Goal: Check status: Check status

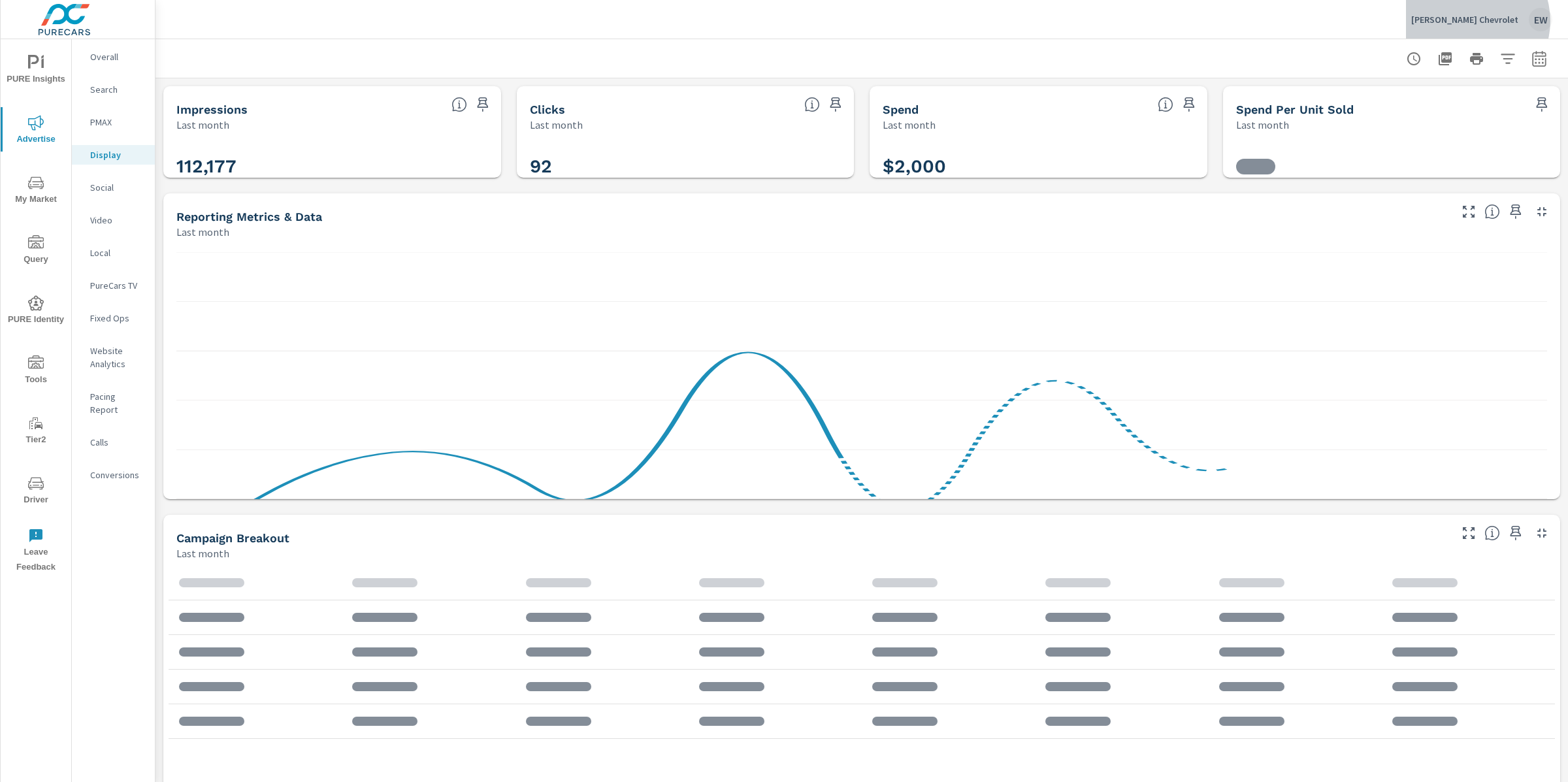
click at [1480, 21] on p "[PERSON_NAME] Chevrolet" at bounding box center [1464, 19] width 107 height 11
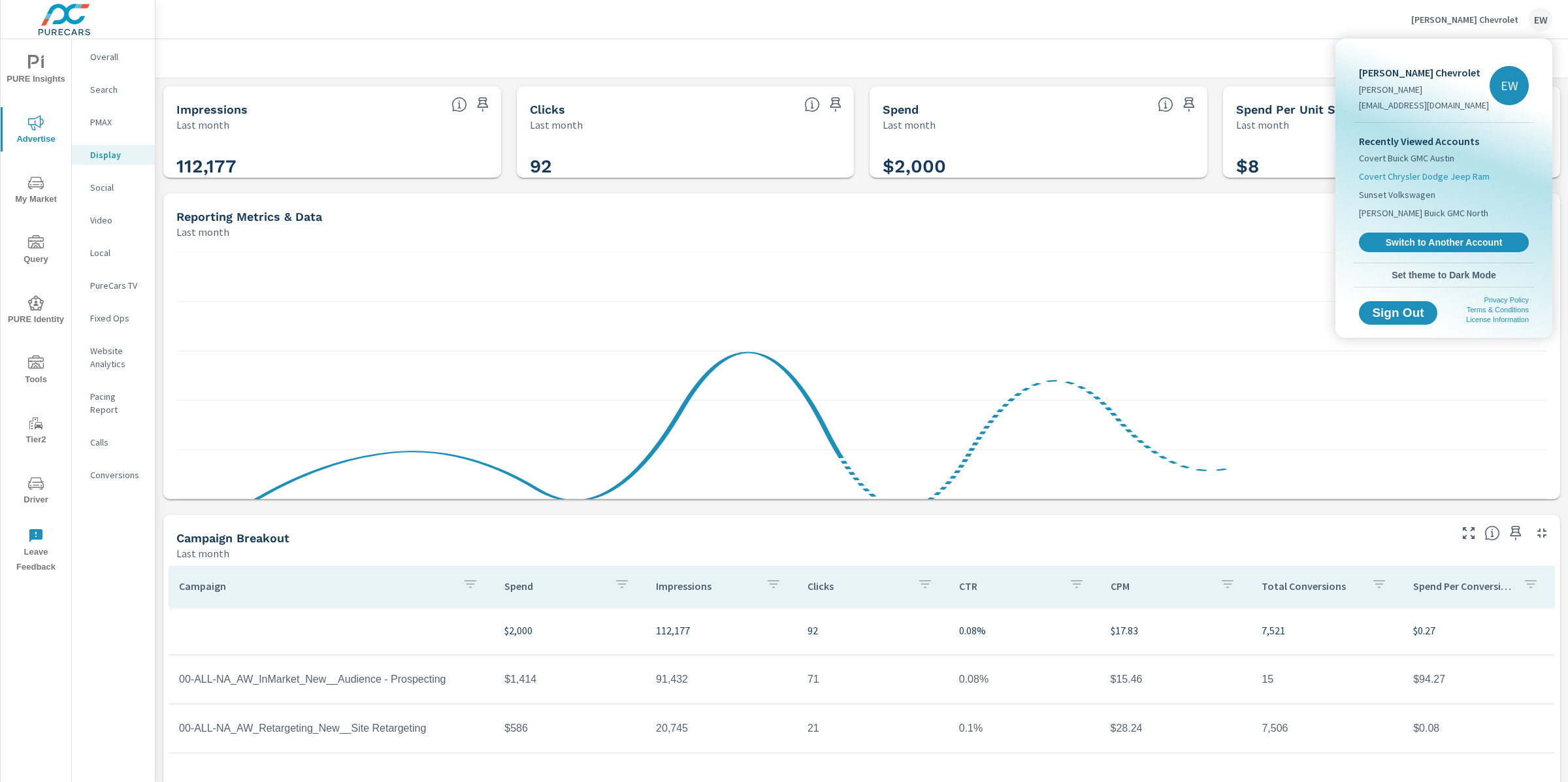
click at [1412, 183] on span "Covert Chrysler Dodge Jeep Ram" at bounding box center [1424, 176] width 131 height 13
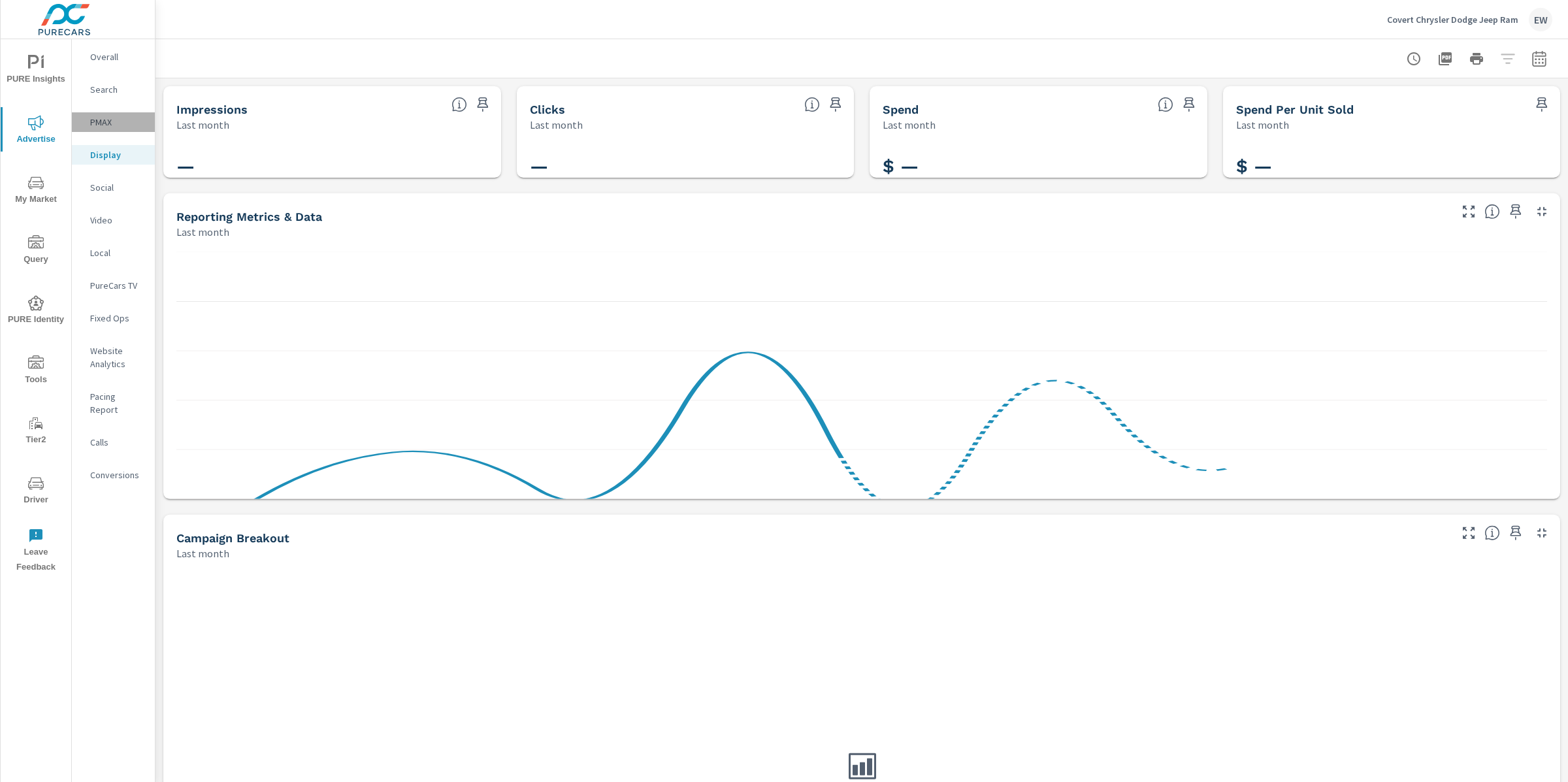
click at [94, 129] on p "PMAX" at bounding box center [117, 122] width 54 height 13
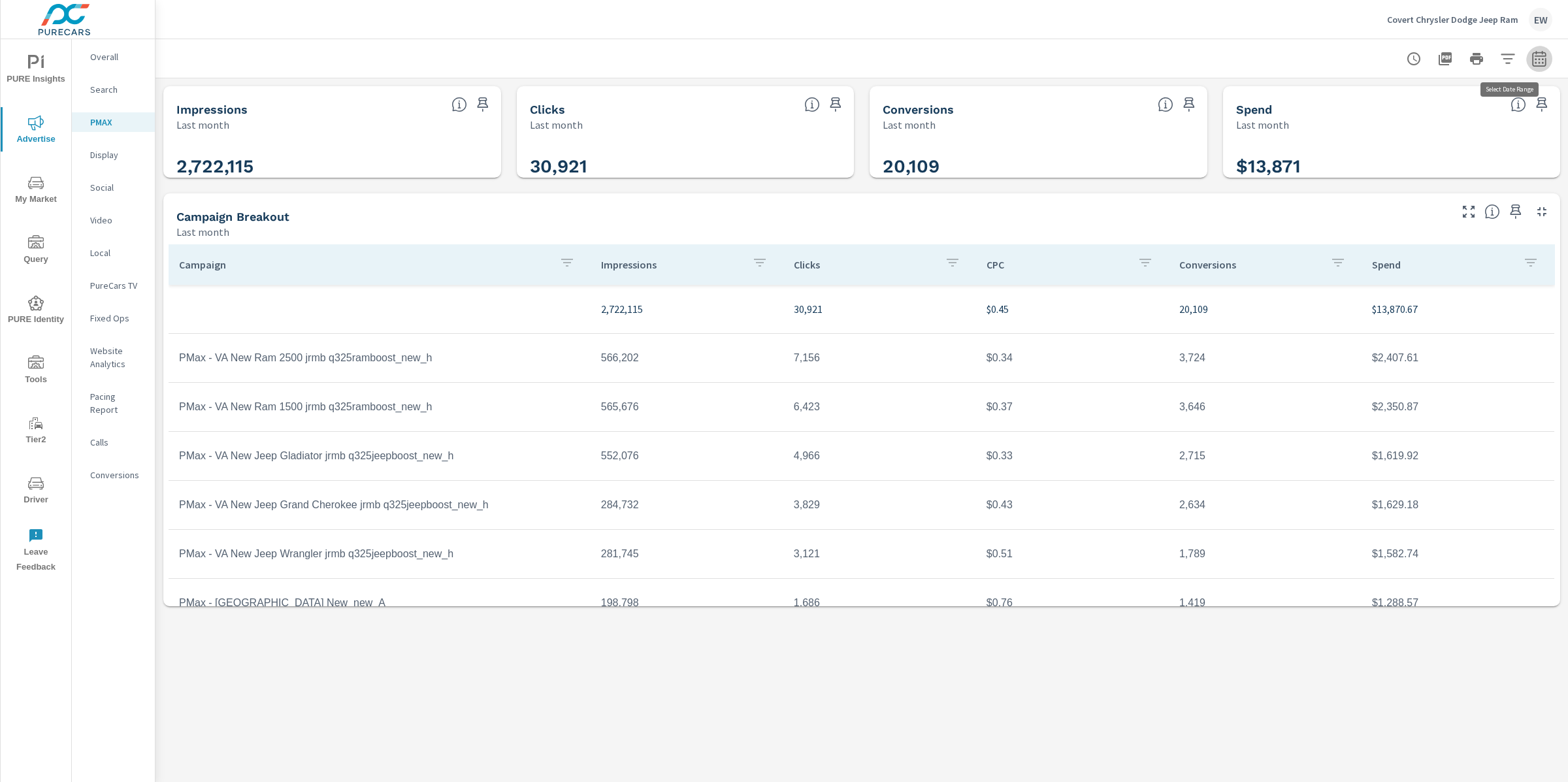
click at [1536, 63] on icon "button" at bounding box center [1538, 61] width 9 height 5
click at [1452, 117] on select "Custom Yesterday Last week Last 7 days Last 14 days Last 30 days Last 45 days L…" at bounding box center [1435, 115] width 131 height 26
click at [1369, 102] on select "Custom Yesterday Last week Last 7 days Last 14 days Last 30 days Last 45 days L…" at bounding box center [1435, 115] width 131 height 26
select select "Month to date"
click at [1408, 193] on span "Apply" at bounding box center [1405, 187] width 53 height 12
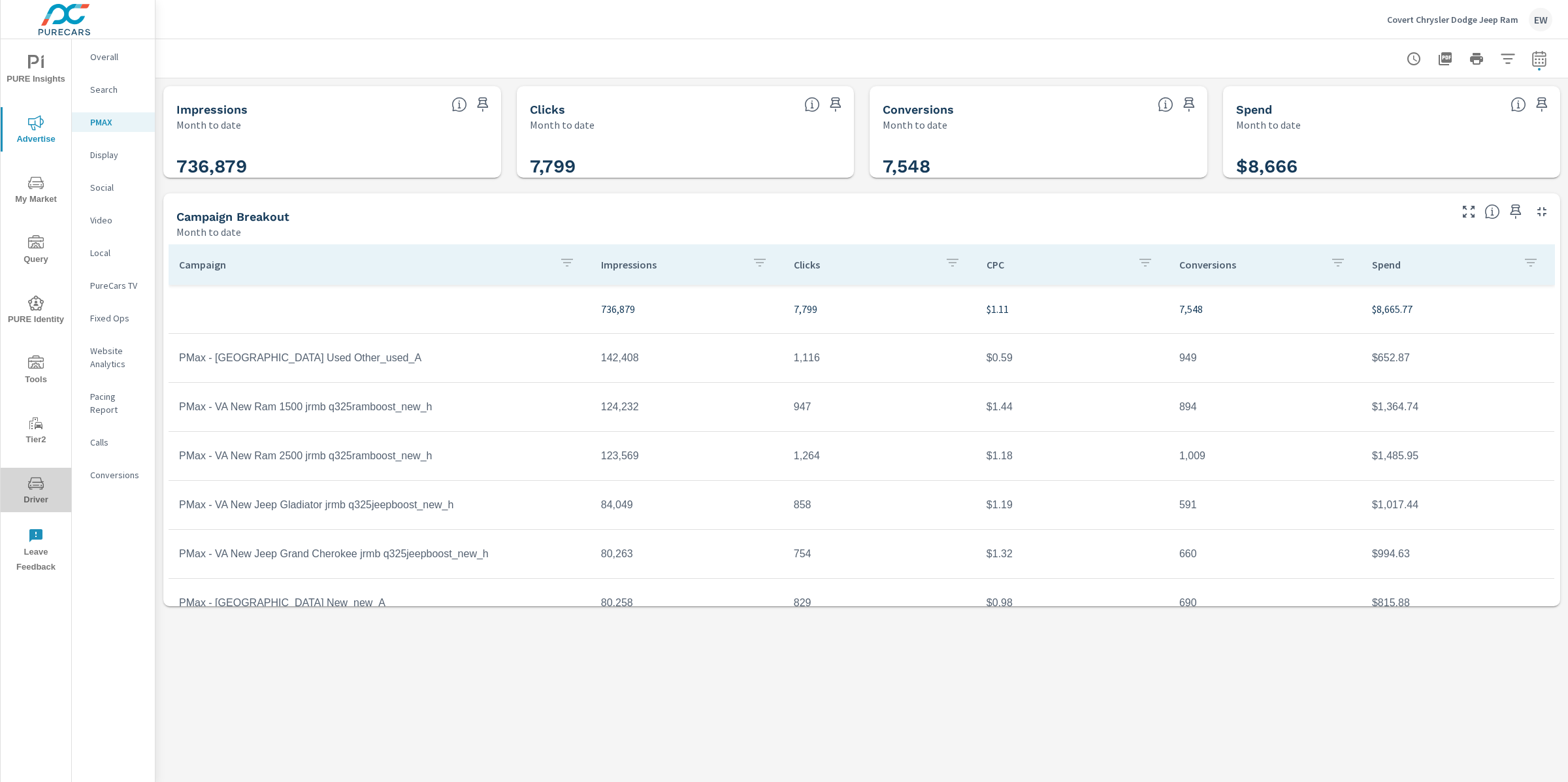
click at [32, 479] on icon "nav menu" at bounding box center [36, 483] width 15 height 16
